Goal: Navigation & Orientation: Understand site structure

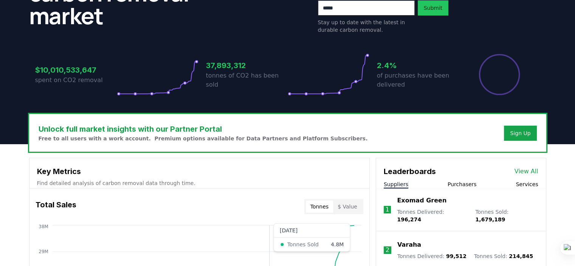
scroll to position [113, 0]
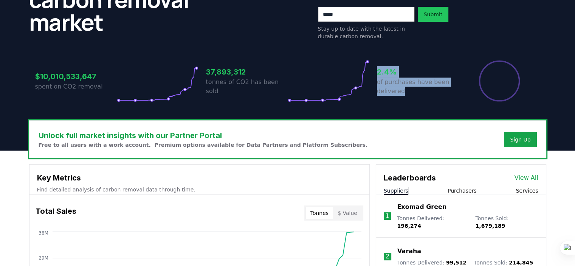
drag, startPoint x: 414, startPoint y: 90, endPoint x: 353, endPoint y: 78, distance: 62.4
click at [353, 78] on div "$10,010,533,647 spent on CO2 removal 37,893,312 tonnes of CO2 has been sold 2.4…" at bounding box center [287, 81] width 505 height 42
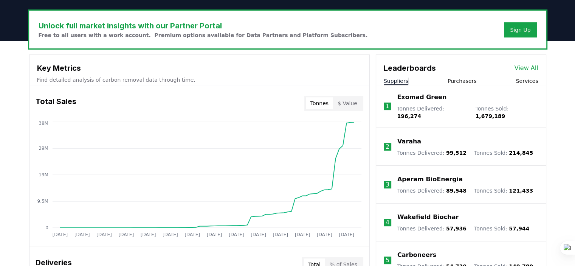
scroll to position [227, 0]
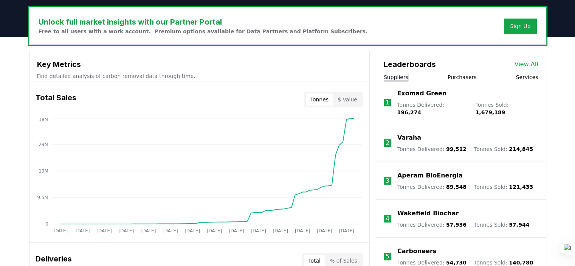
click at [456, 77] on button "Purchasers" at bounding box center [461, 77] width 29 height 8
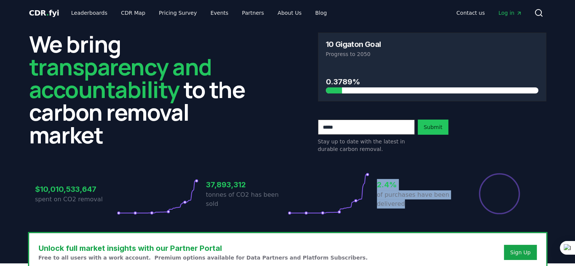
scroll to position [0, 0]
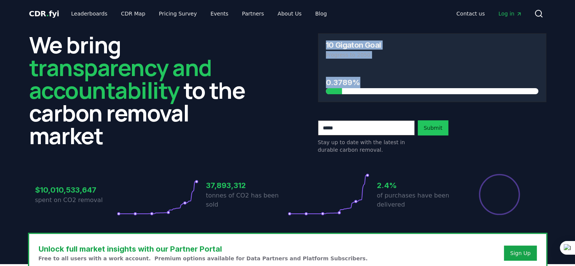
drag, startPoint x: 317, startPoint y: 42, endPoint x: 343, endPoint y: 93, distance: 57.6
click at [343, 93] on div "We bring transparency and accountability to the carbon removal market 10 Gigato…" at bounding box center [287, 93] width 517 height 120
click at [338, 88] on div at bounding box center [338, 88] width 0 height 0
click at [340, 85] on h3 "0.3789%" at bounding box center [432, 82] width 212 height 11
click at [340, 84] on h3 "0.3789%" at bounding box center [432, 82] width 212 height 11
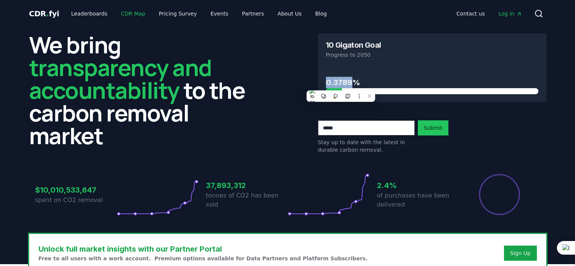
click at [133, 15] on link "CDR Map" at bounding box center [133, 14] width 36 height 14
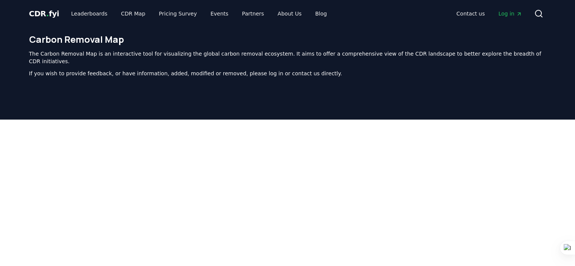
click at [43, 16] on span "CDR . fyi" at bounding box center [44, 13] width 30 height 9
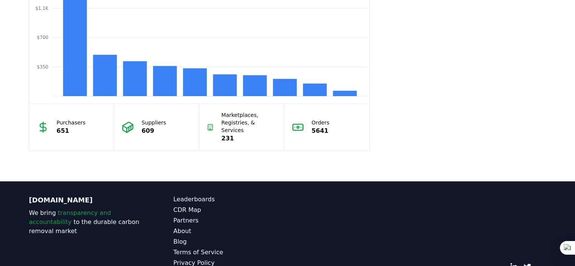
scroll to position [715, 0]
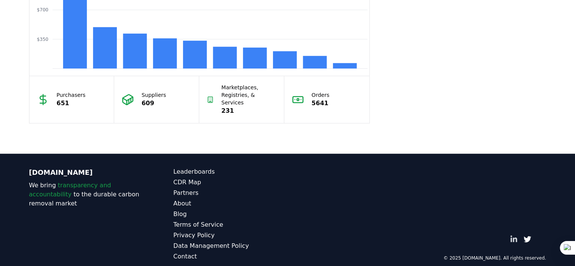
click at [514, 235] on icon "LinkedIn" at bounding box center [514, 239] width 8 height 8
